Goal: Navigation & Orientation: Go to known website

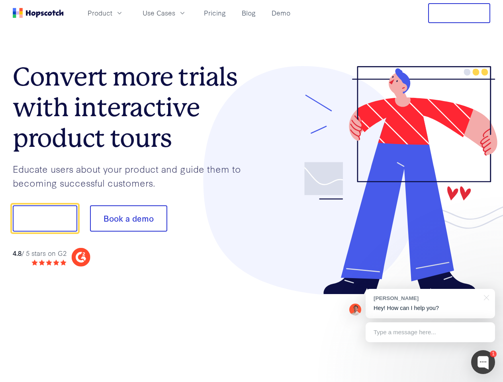
click at [252, 191] on div at bounding box center [371, 180] width 239 height 229
click at [112, 13] on span "Product" at bounding box center [100, 13] width 25 height 10
click at [175, 13] on span "Use Cases" at bounding box center [159, 13] width 33 height 10
click at [459, 13] on button "Free Trial" at bounding box center [459, 13] width 62 height 20
click at [45, 219] on button "Show me!" at bounding box center [45, 219] width 65 height 26
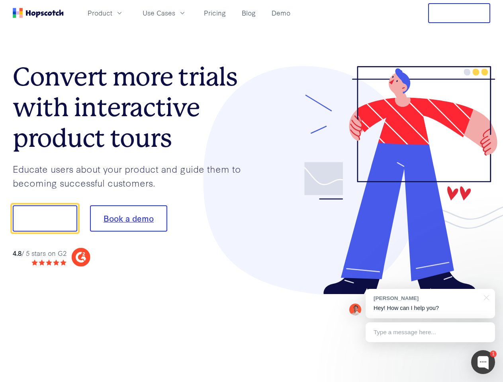
click at [128, 219] on button "Book a demo" at bounding box center [128, 219] width 77 height 26
click at [483, 362] on div at bounding box center [483, 363] width 24 height 24
click at [430, 304] on div "[PERSON_NAME] Hey! How can I help you?" at bounding box center [430, 303] width 129 height 29
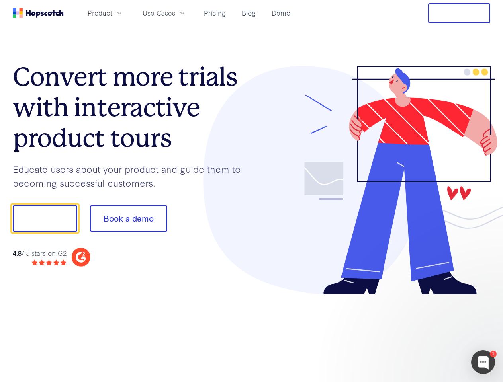
click at [485, 297] on div at bounding box center [420, 218] width 149 height 266
click at [430, 333] on div at bounding box center [420, 271] width 149 height 159
